Goal: Check status: Check status

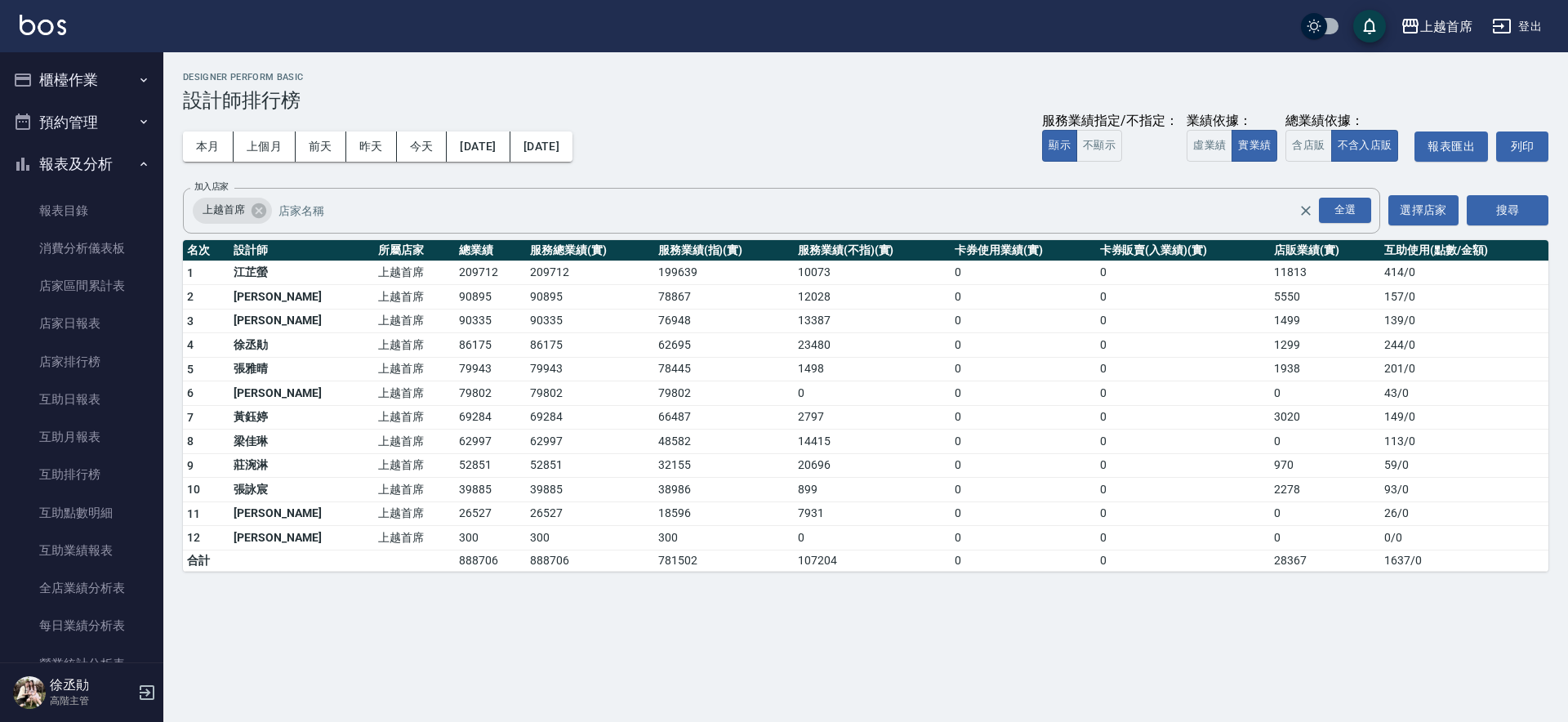
scroll to position [463, 0]
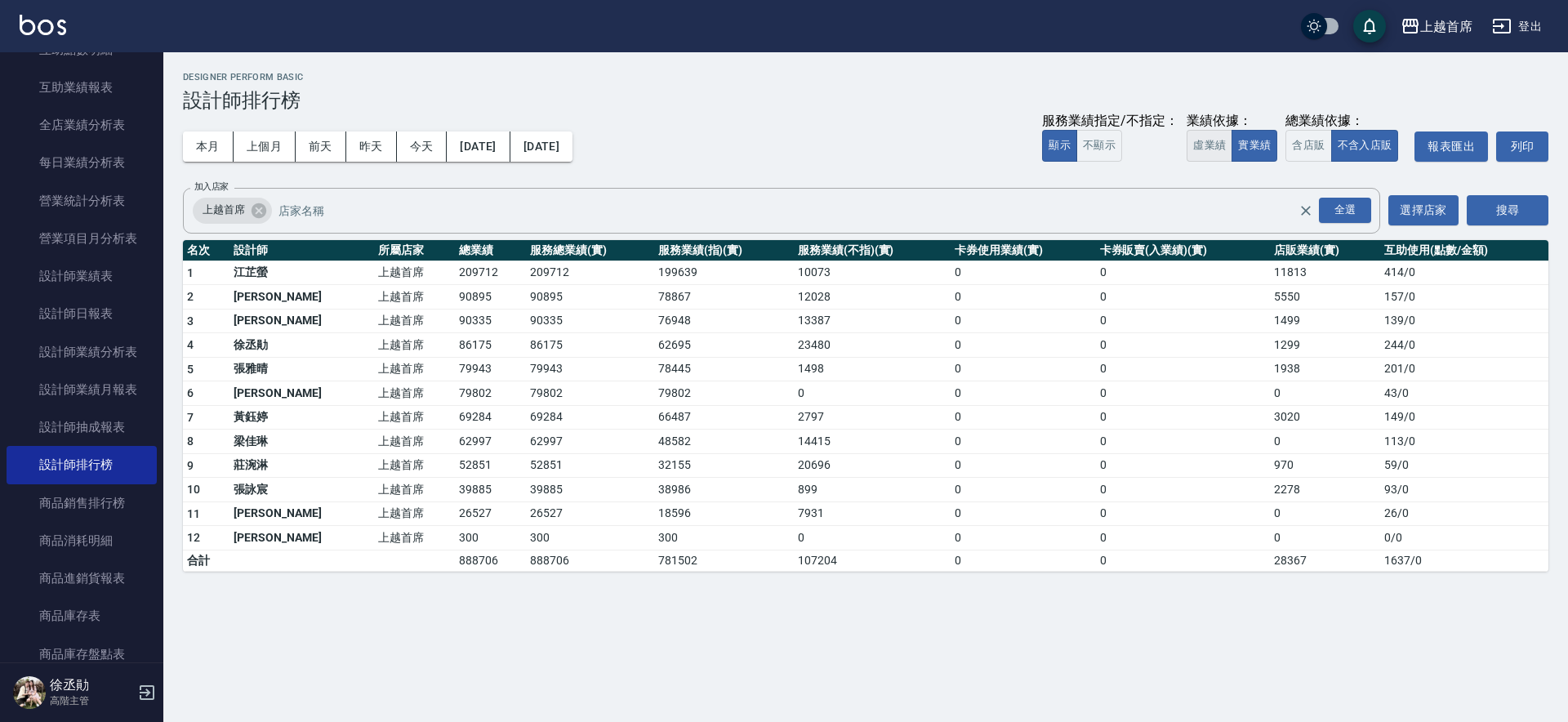
click at [1204, 156] on button "虛業績" at bounding box center [1209, 146] width 45 height 32
click at [1245, 140] on button "實業績" at bounding box center [1253, 146] width 45 height 32
click at [1289, 143] on button "含店販" at bounding box center [1308, 146] width 45 height 32
click at [197, 140] on button "本月" at bounding box center [208, 147] width 51 height 30
click at [1351, 217] on div "全選" at bounding box center [1345, 210] width 52 height 25
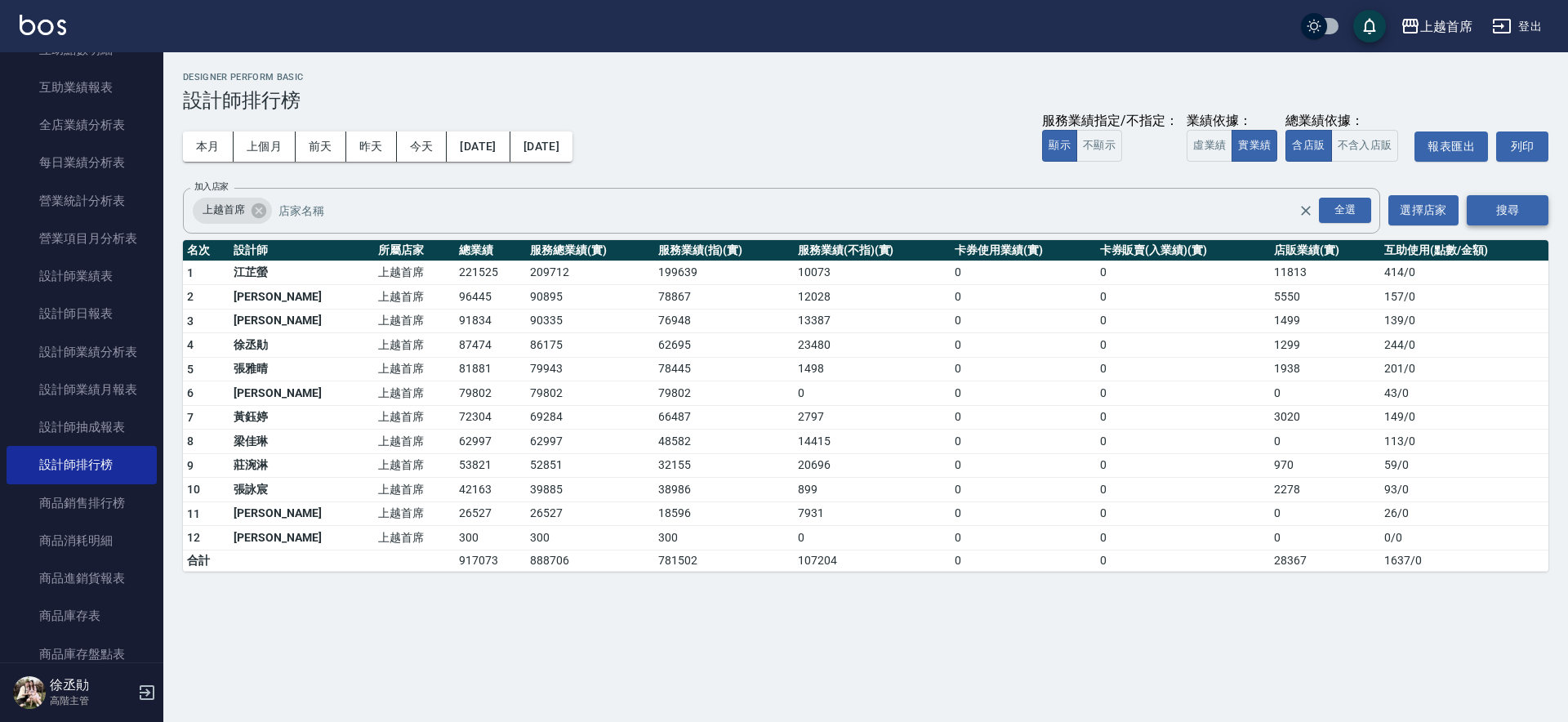
click at [1485, 198] on button "搜尋" at bounding box center [1508, 211] width 82 height 30
click at [266, 152] on button "上個月" at bounding box center [265, 147] width 62 height 30
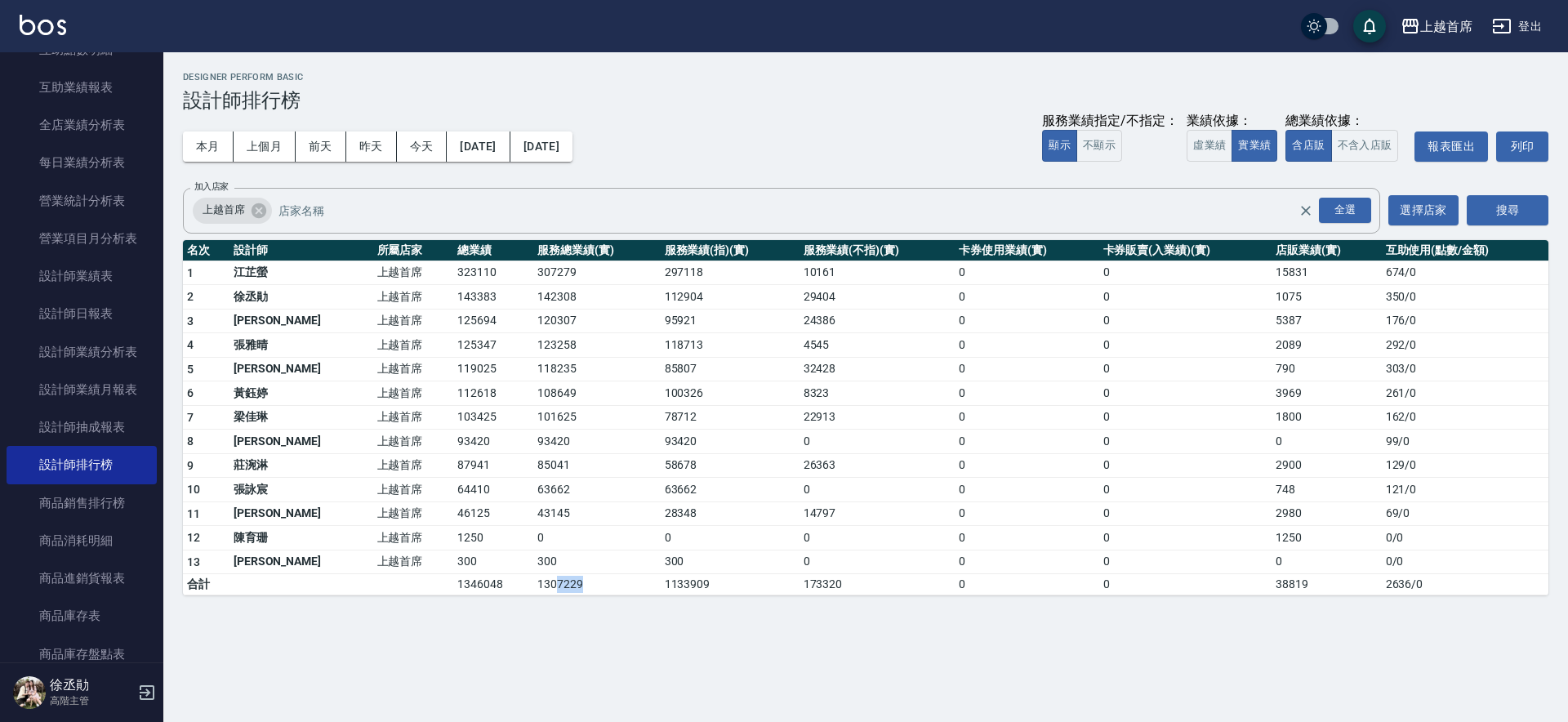
drag, startPoint x: 515, startPoint y: 582, endPoint x: 568, endPoint y: 590, distance: 53.6
click at [568, 590] on td "1307229" at bounding box center [596, 585] width 126 height 21
click at [198, 143] on button "本月" at bounding box center [208, 147] width 51 height 30
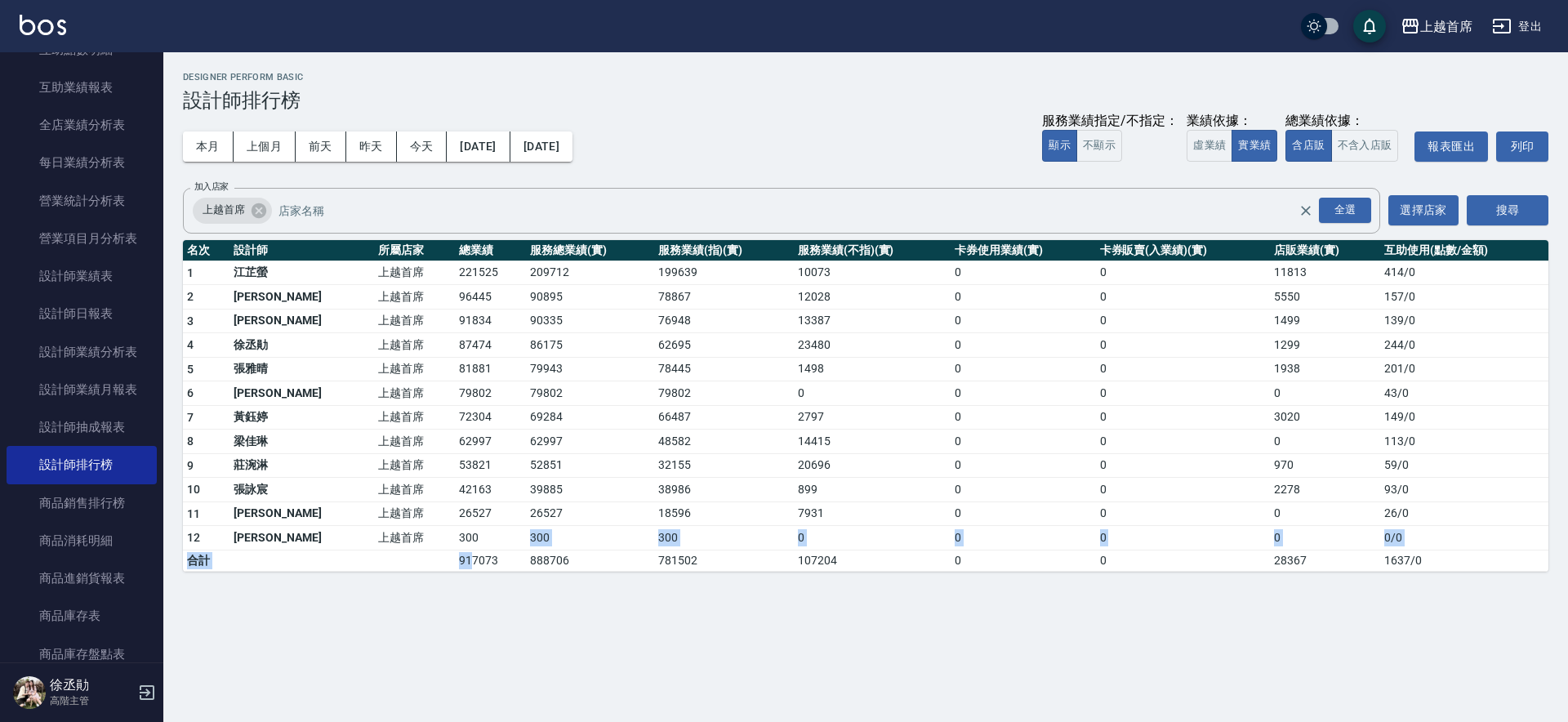
drag, startPoint x: 427, startPoint y: 558, endPoint x: 463, endPoint y: 505, distance: 64.1
click at [474, 539] on tbody "1 [PERSON_NAME]首席 221525 209712 199639 10073 0 0 11813 414 / 0 2 [PERSON_NAME] …" at bounding box center [866, 415] width 1365 height 310
click at [254, 146] on button "上個月" at bounding box center [265, 147] width 62 height 30
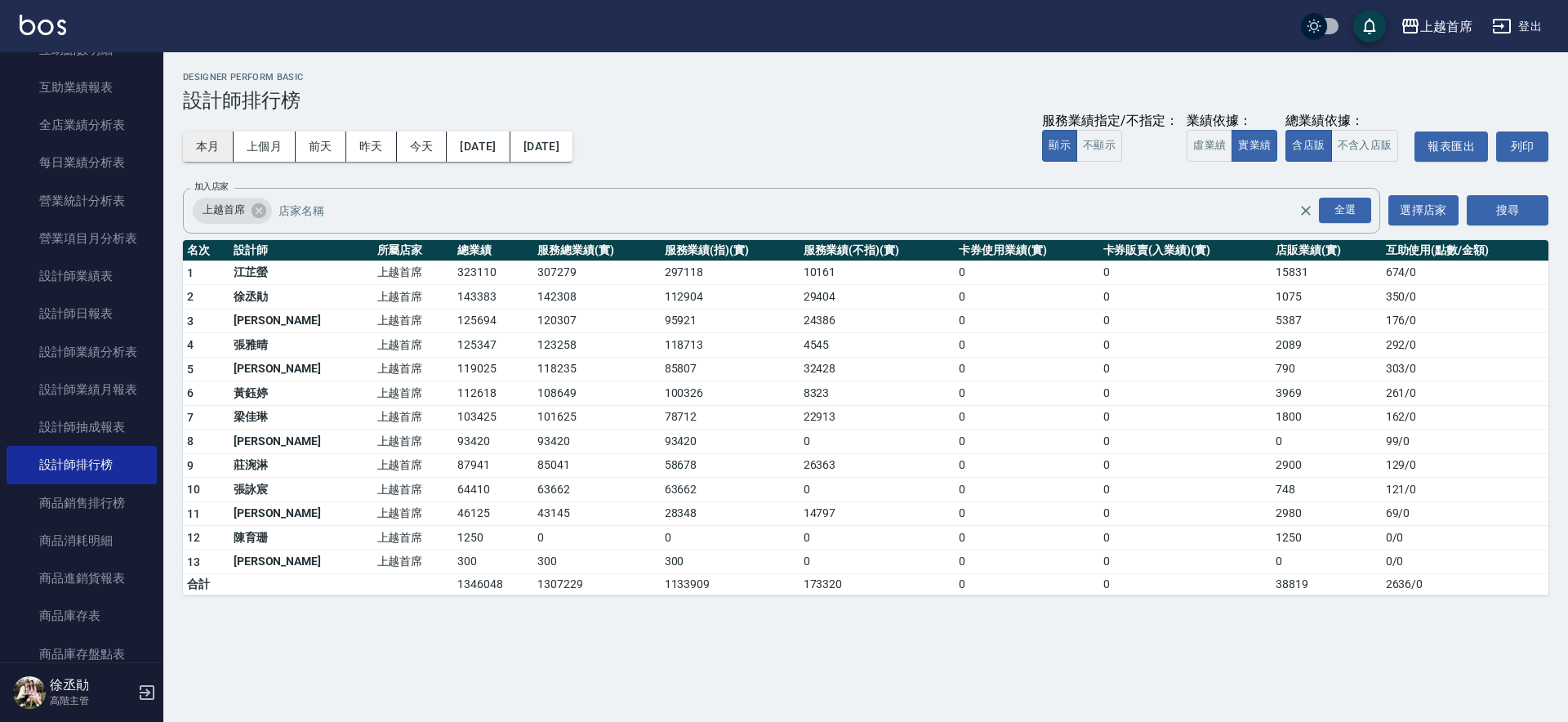
click at [212, 147] on button "本月" at bounding box center [208, 147] width 51 height 30
